Goal: Find contact information: Find contact information

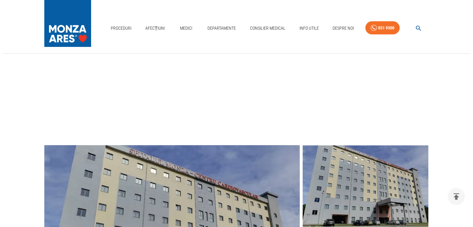
scroll to position [75, 0]
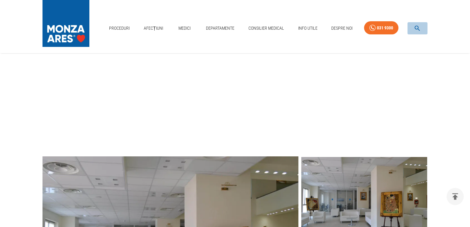
click at [415, 28] on icon "button" at bounding box center [416, 28] width 7 height 7
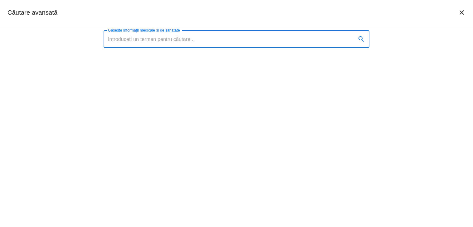
click at [121, 39] on input "Găsește informații medicale și de sănătate" at bounding box center [228, 38] width 248 height 17
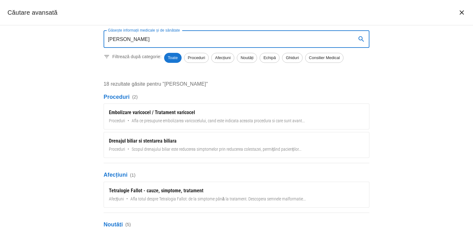
type input "[PERSON_NAME]"
click at [360, 37] on icon "search" at bounding box center [361, 38] width 7 height 7
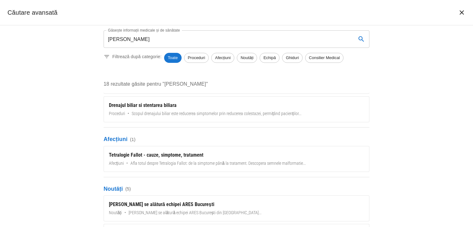
scroll to position [0, 0]
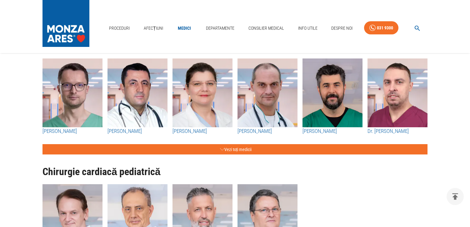
scroll to position [1698, 0]
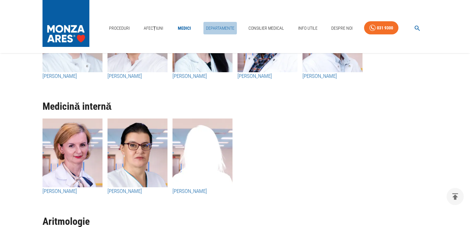
click at [220, 27] on link "Departamente" at bounding box center [219, 28] width 33 height 13
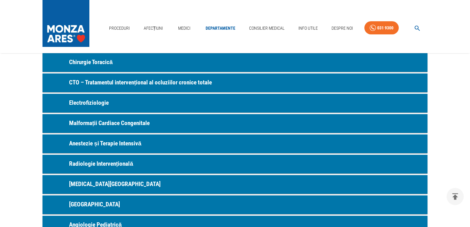
scroll to position [175, 0]
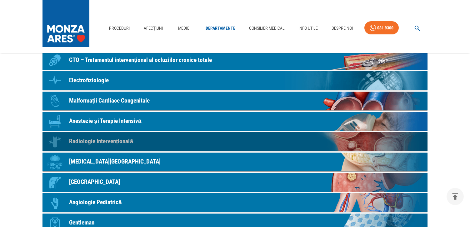
click at [112, 141] on p "Radiologie Intervențională" at bounding box center [101, 141] width 64 height 9
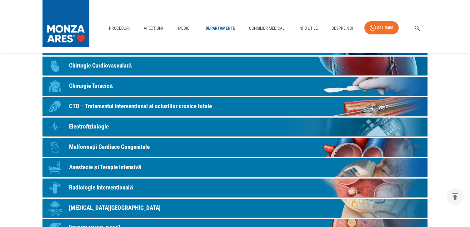
scroll to position [100, 0]
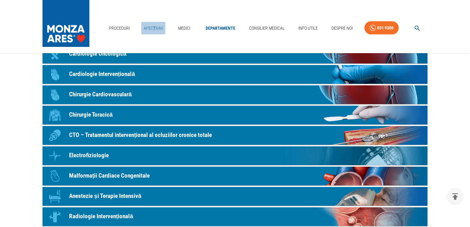
click at [150, 27] on link "Afecțiuni" at bounding box center [153, 28] width 24 height 13
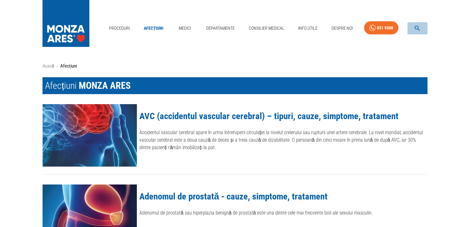
click at [417, 27] on icon "button" at bounding box center [416, 28] width 7 height 7
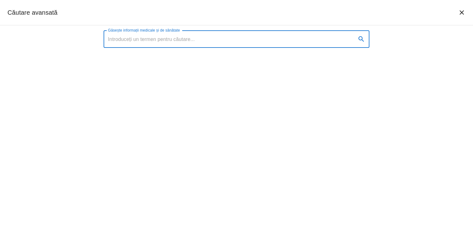
click at [174, 40] on input "Găsește informații medicale și de sănătate" at bounding box center [228, 38] width 248 height 17
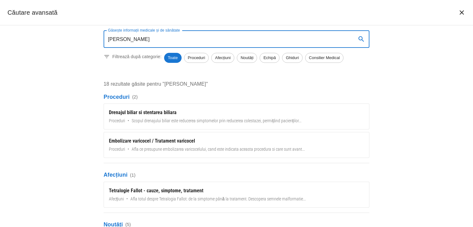
click at [152, 38] on input "dr. Cristescu Carman Valentina" at bounding box center [228, 38] width 248 height 17
type input "dr. Cristescu Carmen Valentina"
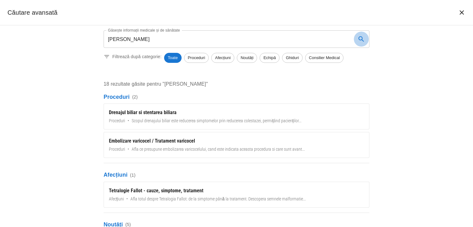
click at [361, 38] on icon "search" at bounding box center [361, 38] width 7 height 7
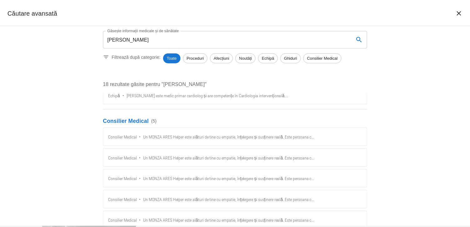
scroll to position [448, 0]
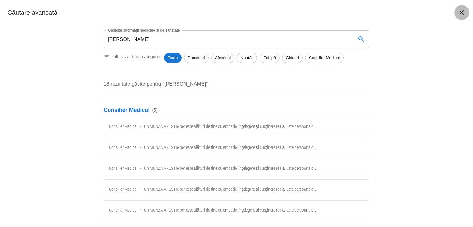
click at [460, 13] on icon "închide căutarea" at bounding box center [461, 12] width 7 height 7
